Goal: Transaction & Acquisition: Purchase product/service

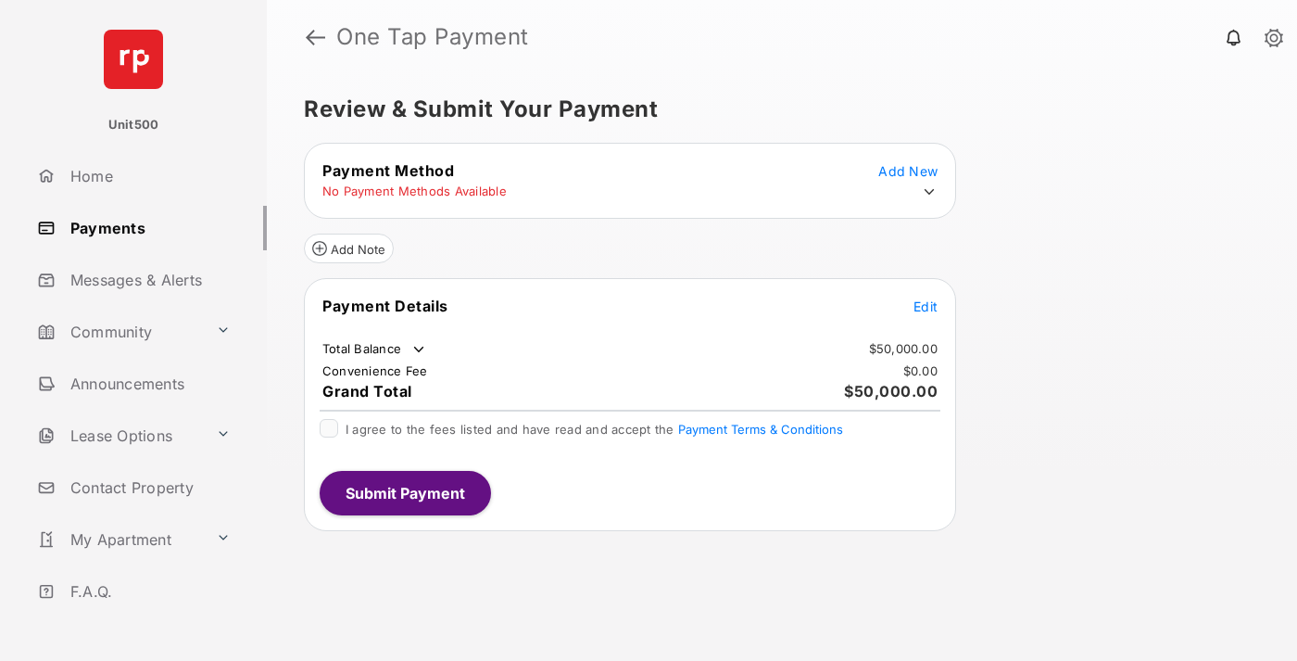
click at [926, 306] on span "Edit" at bounding box center [926, 306] width 24 height 16
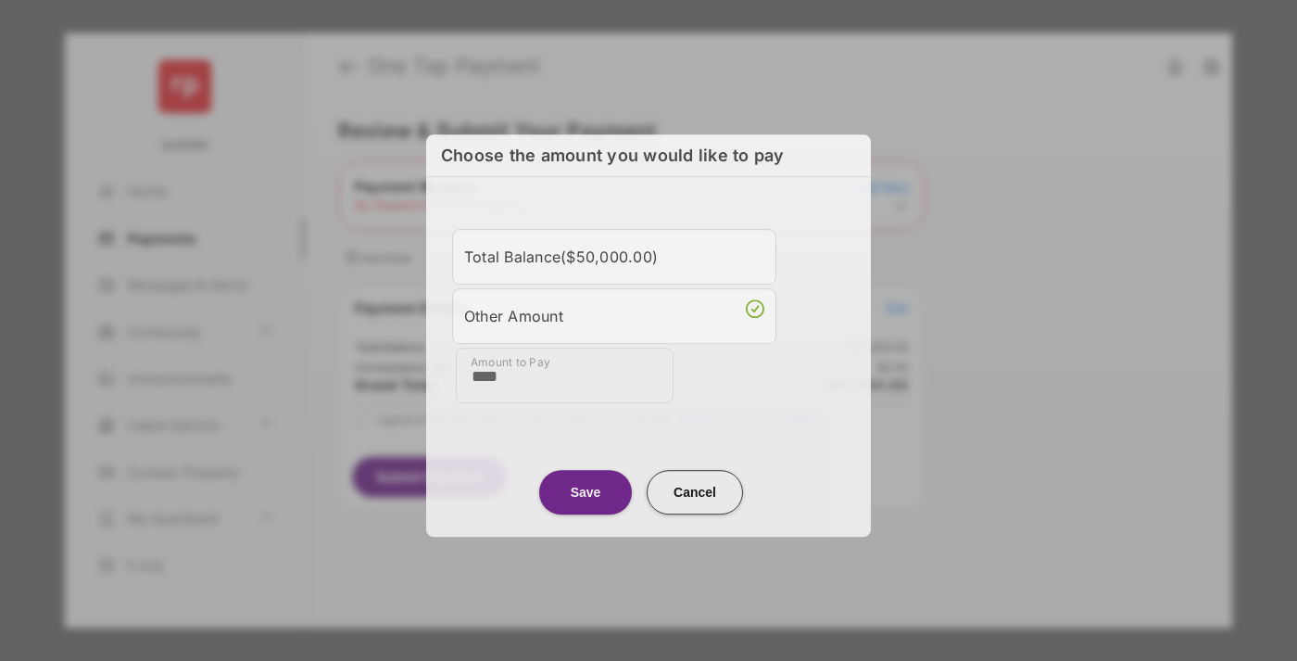
type input "****"
click at [586, 488] on button "Save" at bounding box center [585, 492] width 93 height 44
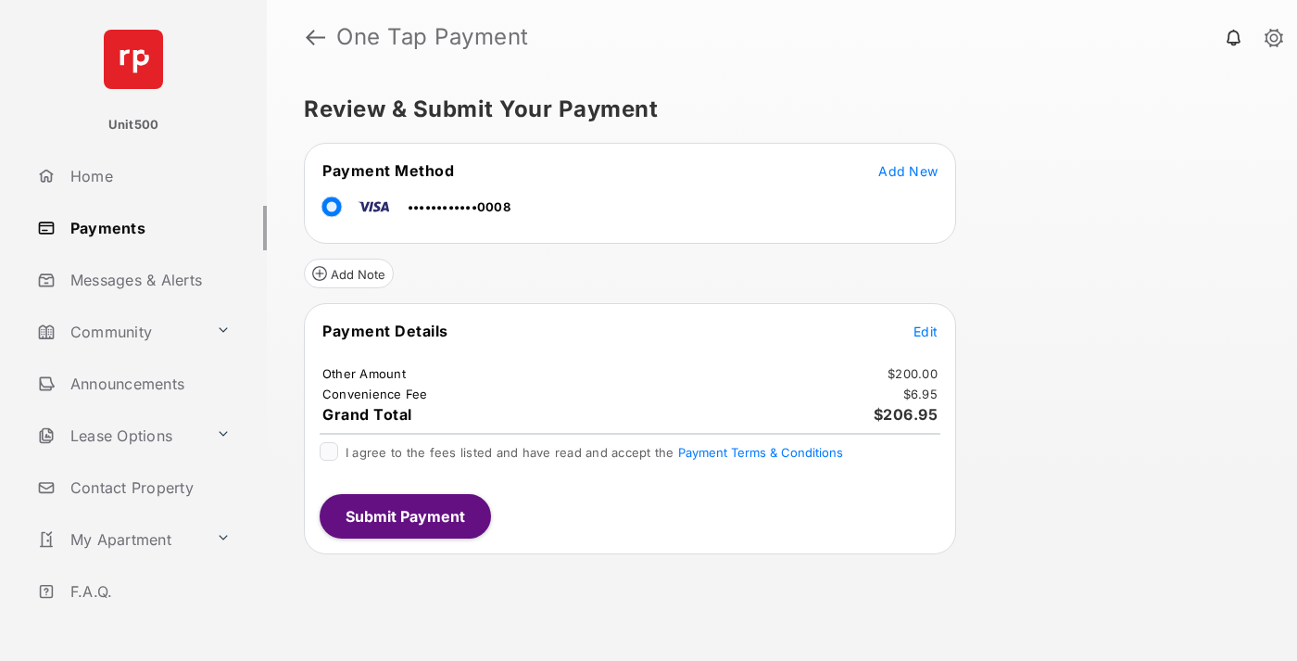
click at [926, 331] on span "Edit" at bounding box center [926, 331] width 24 height 16
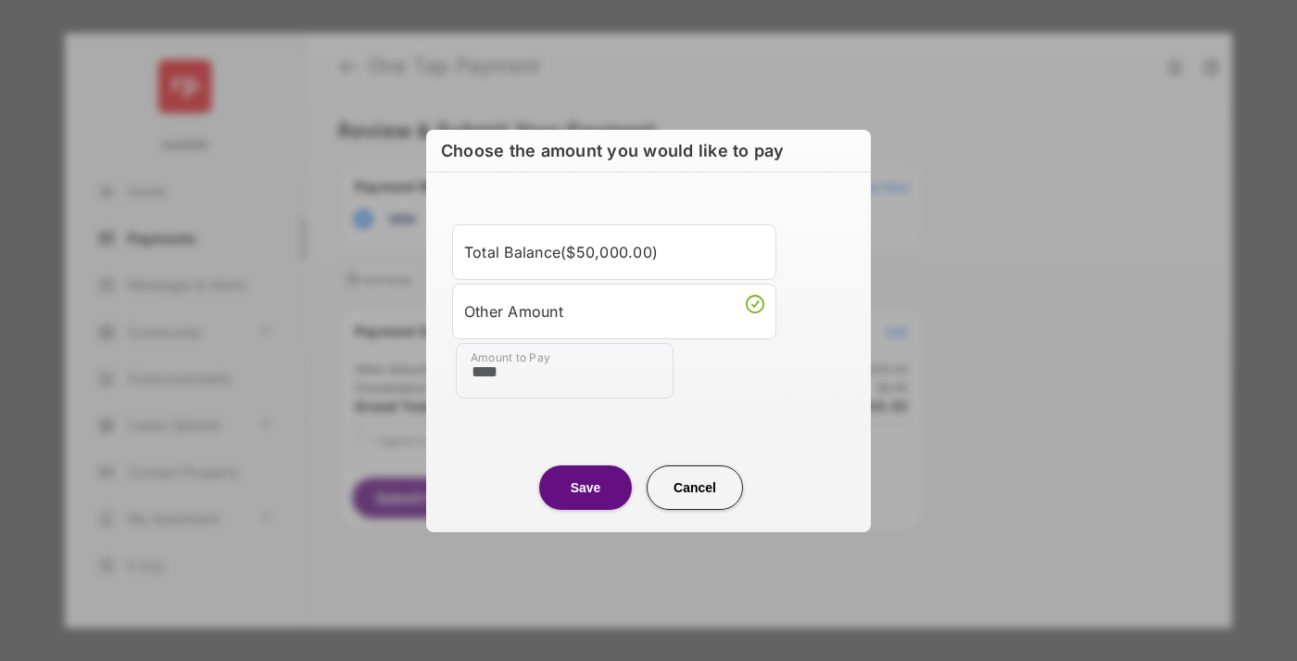
click at [586, 486] on button "Save" at bounding box center [585, 487] width 93 height 44
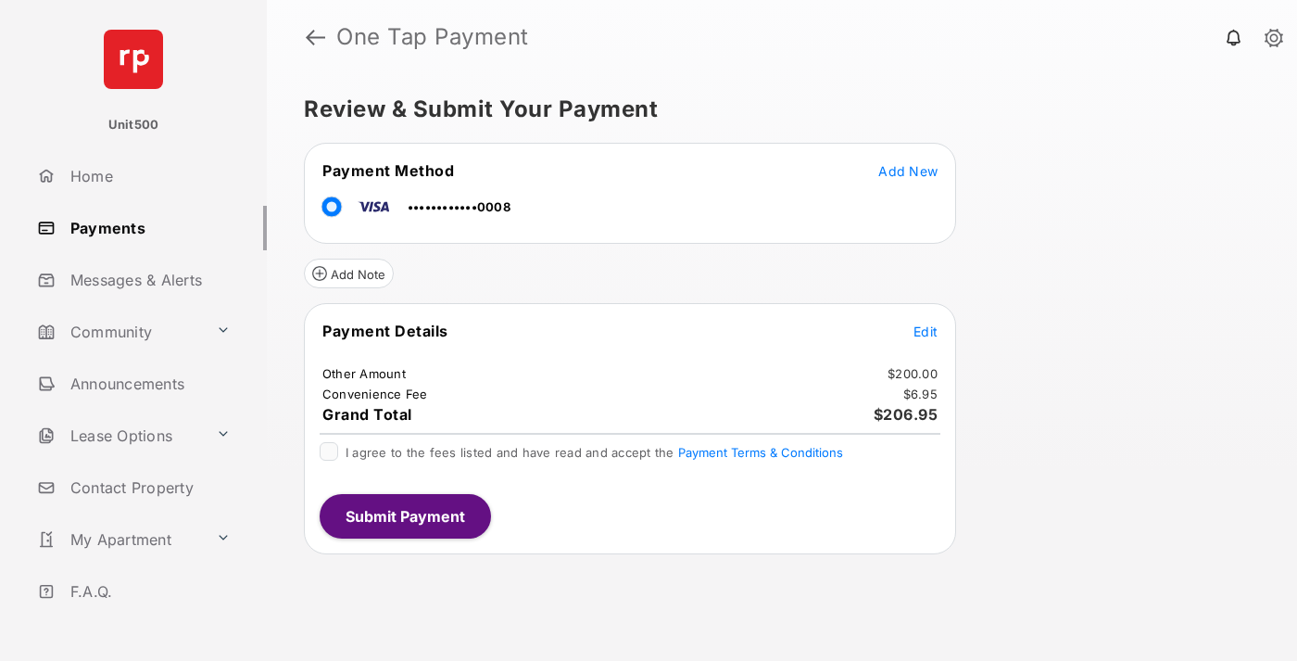
click at [404, 515] on button "Submit Payment" at bounding box center [405, 516] width 171 height 44
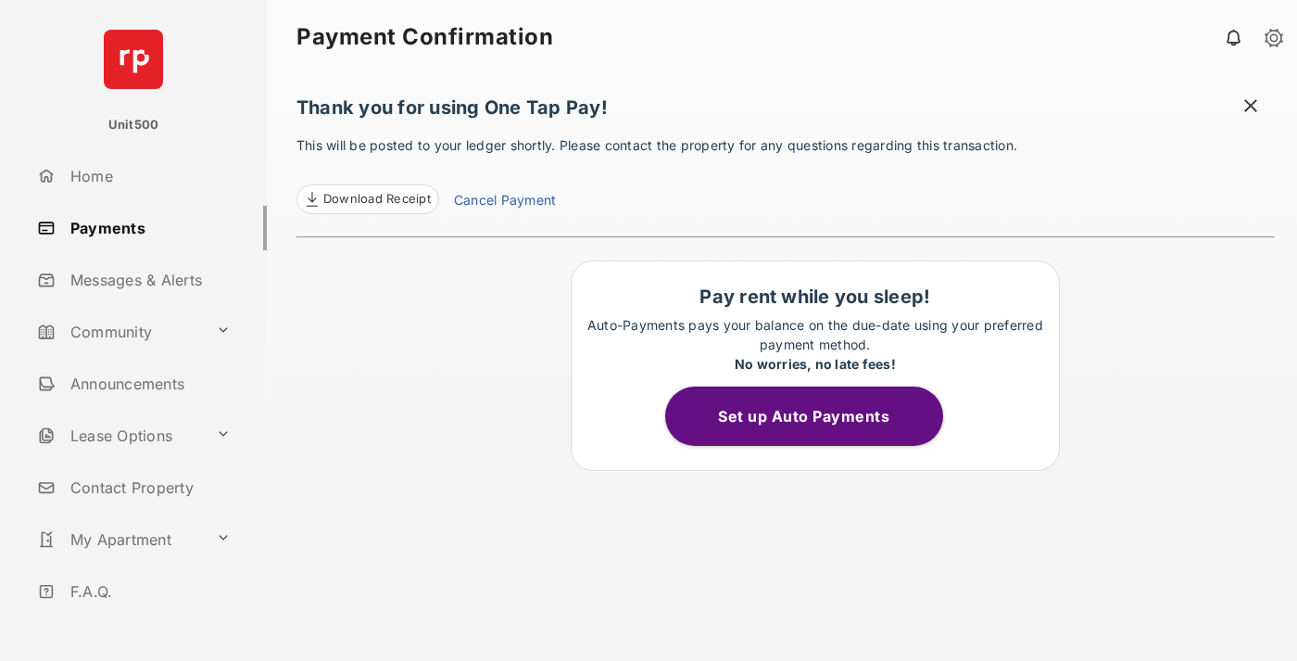
click at [1251, 107] on span at bounding box center [1251, 107] width 19 height 23
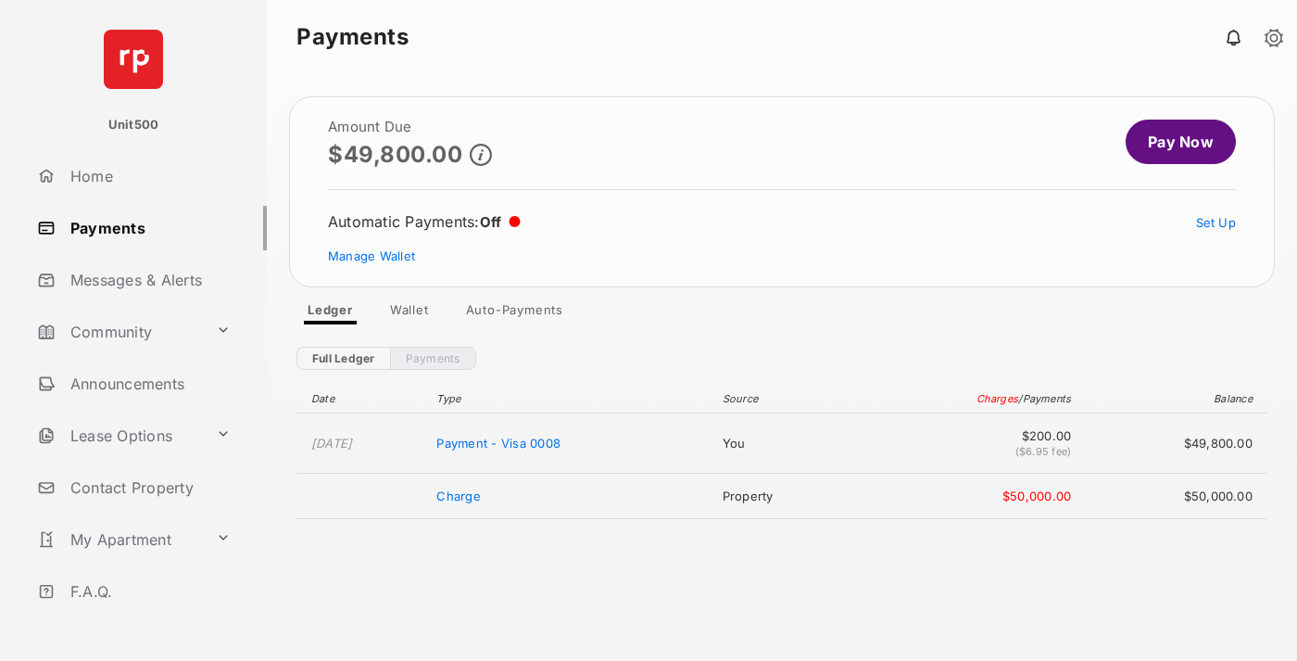
click at [372, 256] on link "Manage Wallet" at bounding box center [371, 255] width 87 height 15
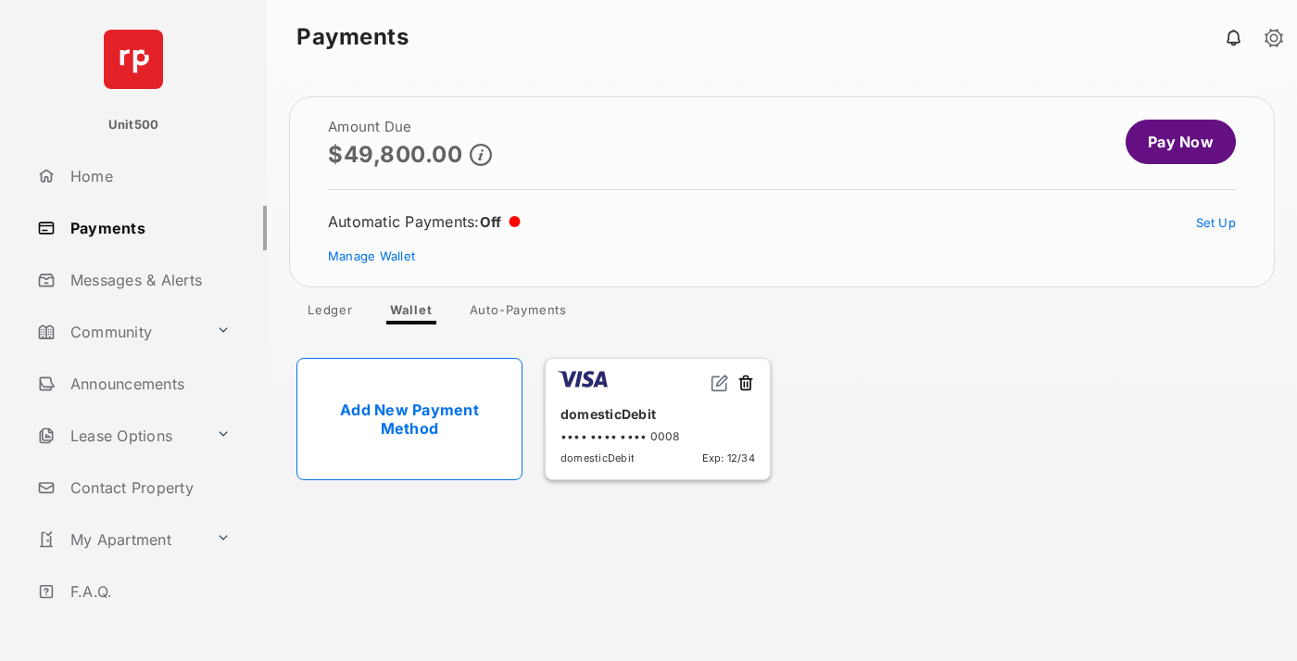
click at [746, 384] on button at bounding box center [746, 383] width 19 height 21
